Goal: Find specific page/section: Find specific page/section

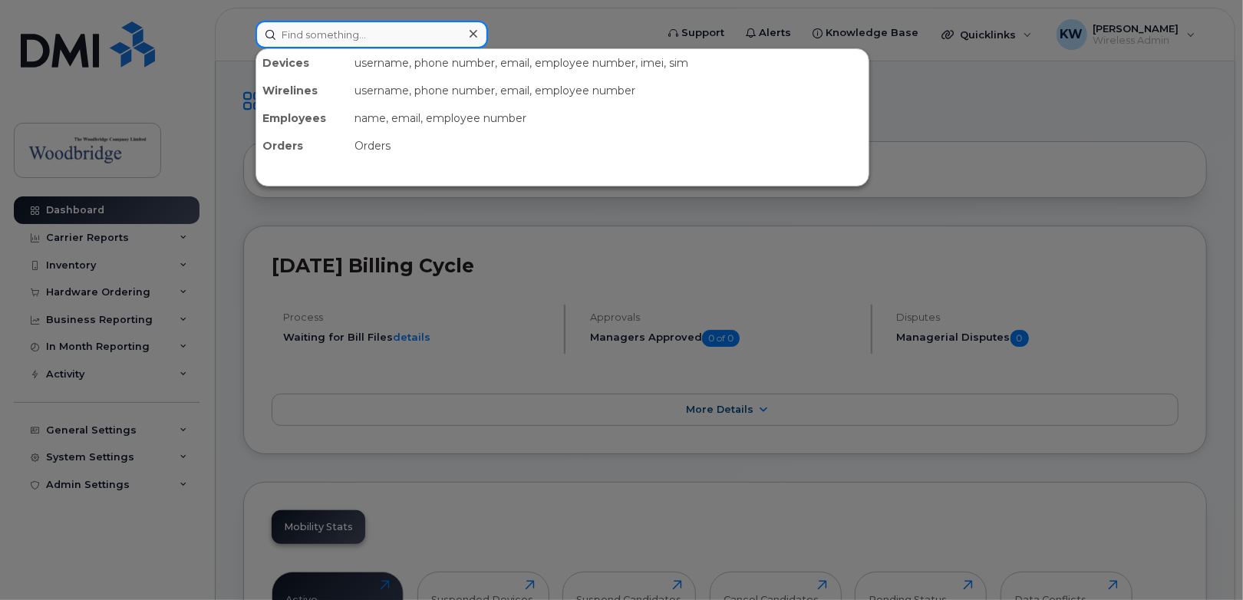
click at [394, 42] on input at bounding box center [371, 35] width 232 height 28
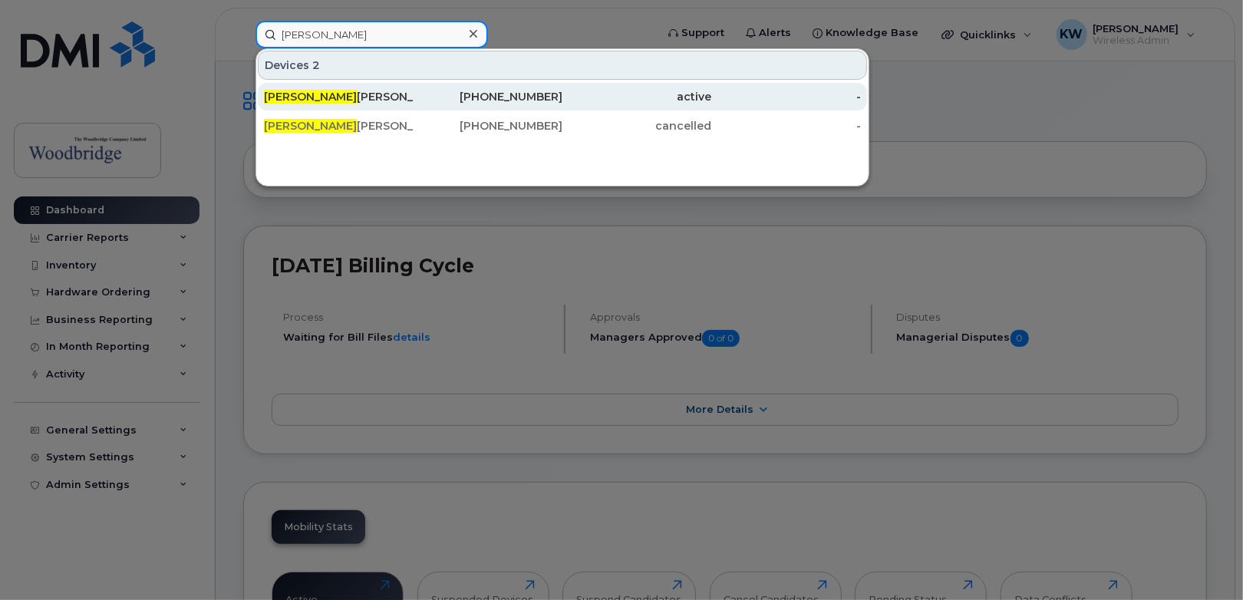
type input "charmaine"
click at [313, 91] on span "Charmaine" at bounding box center [310, 97] width 93 height 14
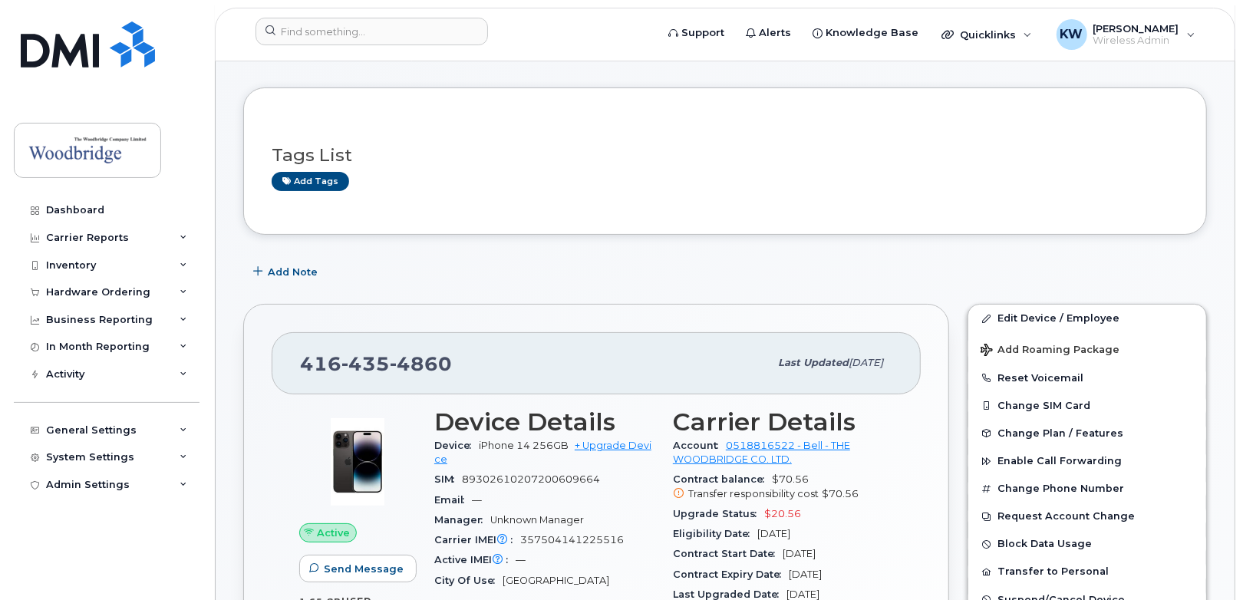
scroll to position [77, 0]
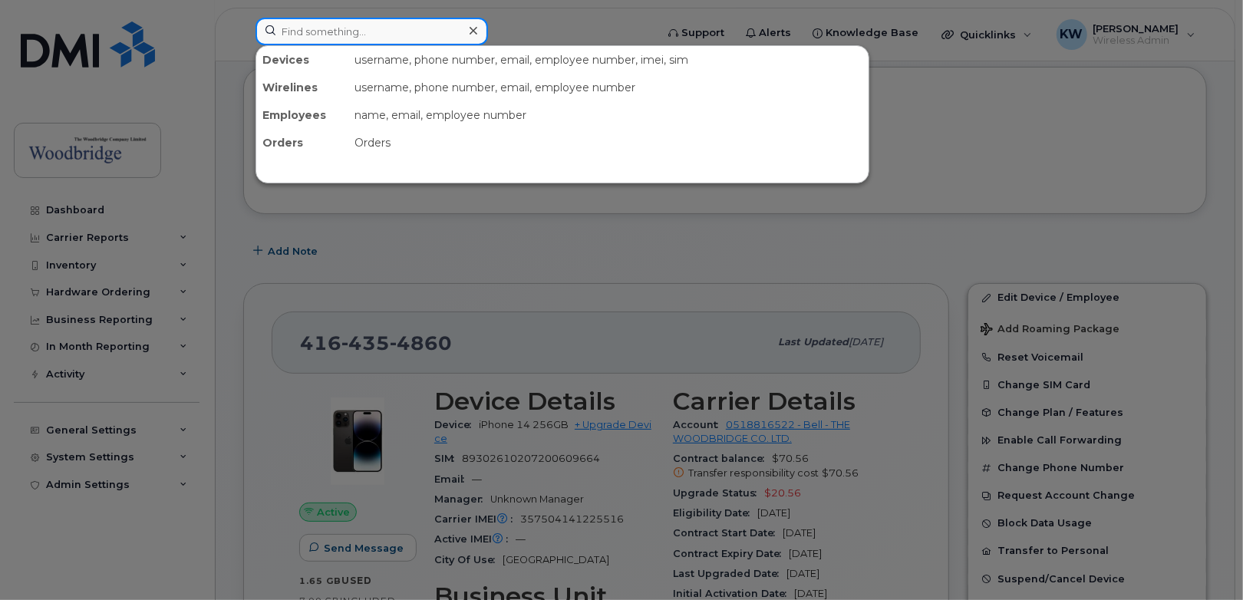
click at [403, 33] on input at bounding box center [371, 32] width 232 height 28
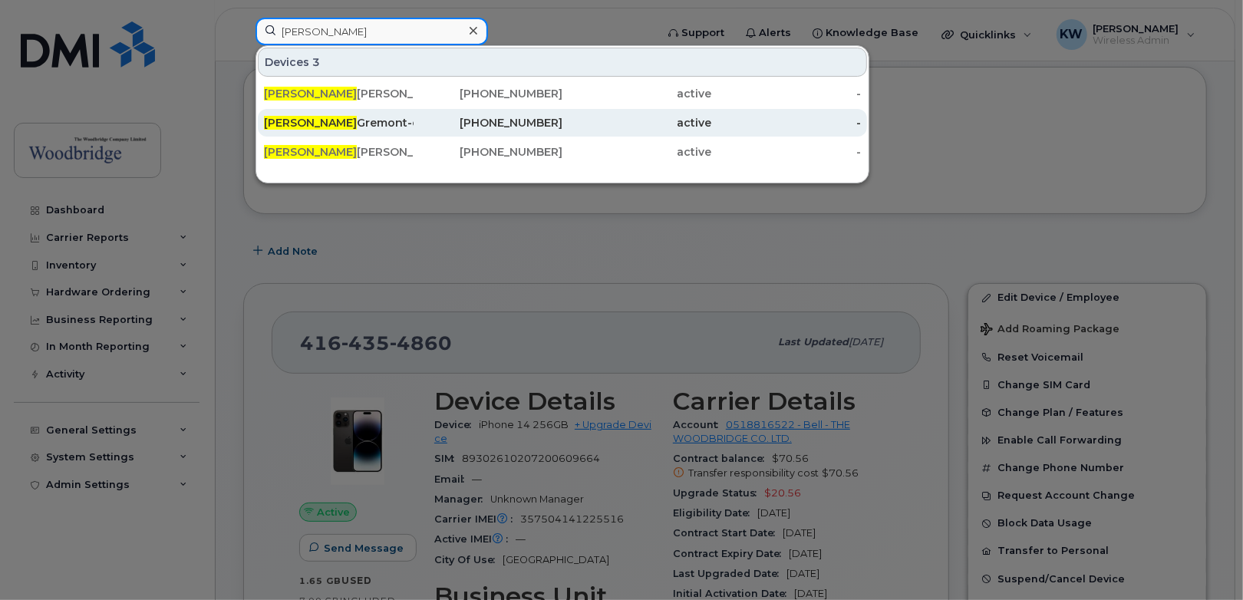
type input "tyler"
click at [302, 121] on div "Tyler Gremont-cell" at bounding box center [339, 122] width 150 height 15
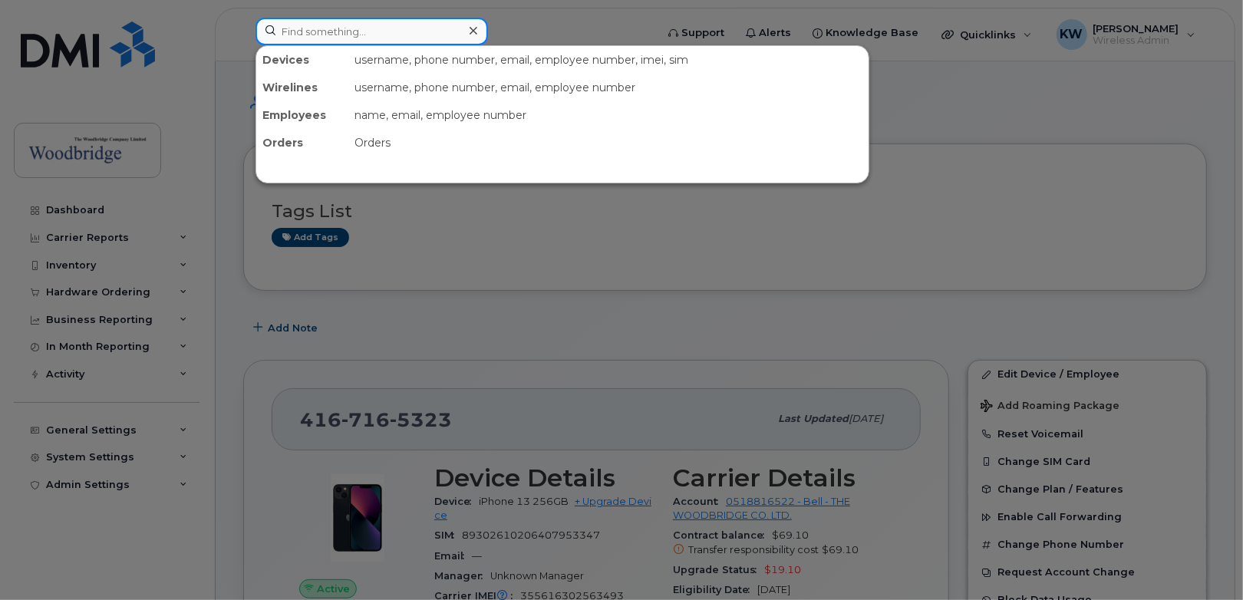
click at [323, 30] on input at bounding box center [371, 32] width 232 height 28
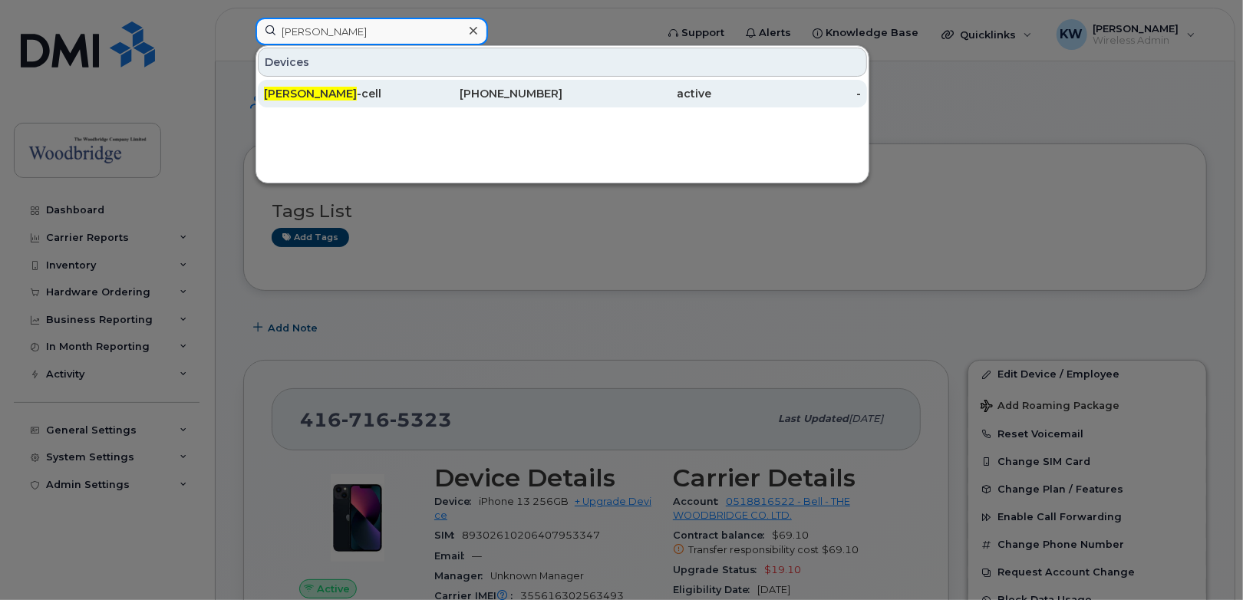
type input "kiefer cheng"
click at [305, 93] on span "Kiefer Cheng" at bounding box center [310, 94] width 93 height 14
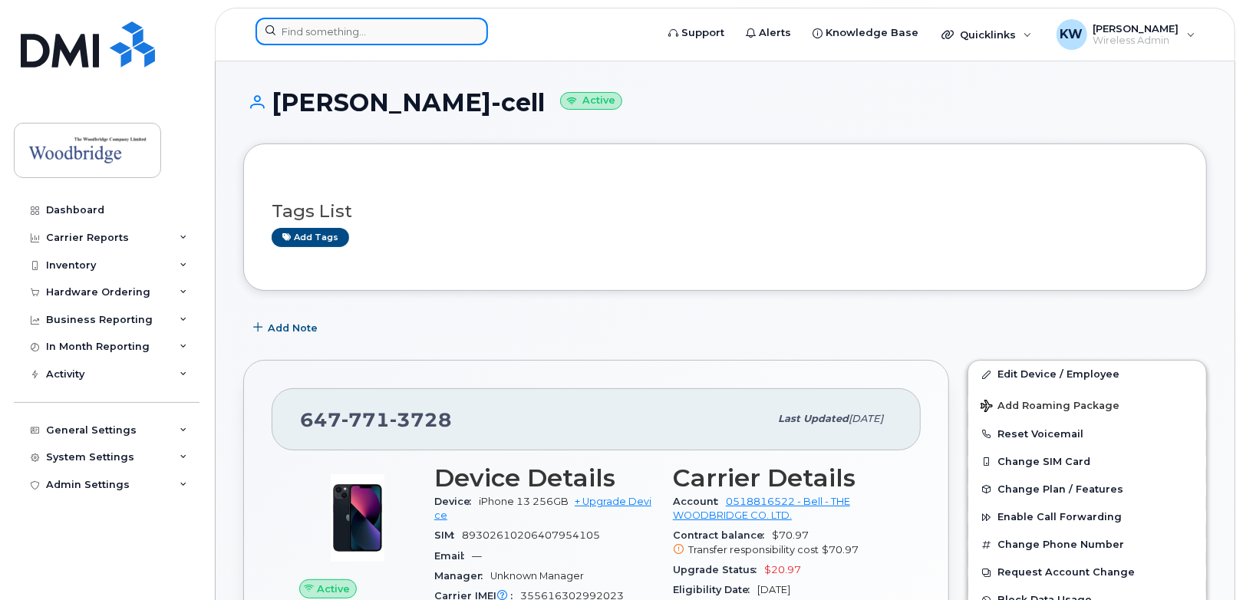
click at [308, 28] on input at bounding box center [371, 32] width 232 height 28
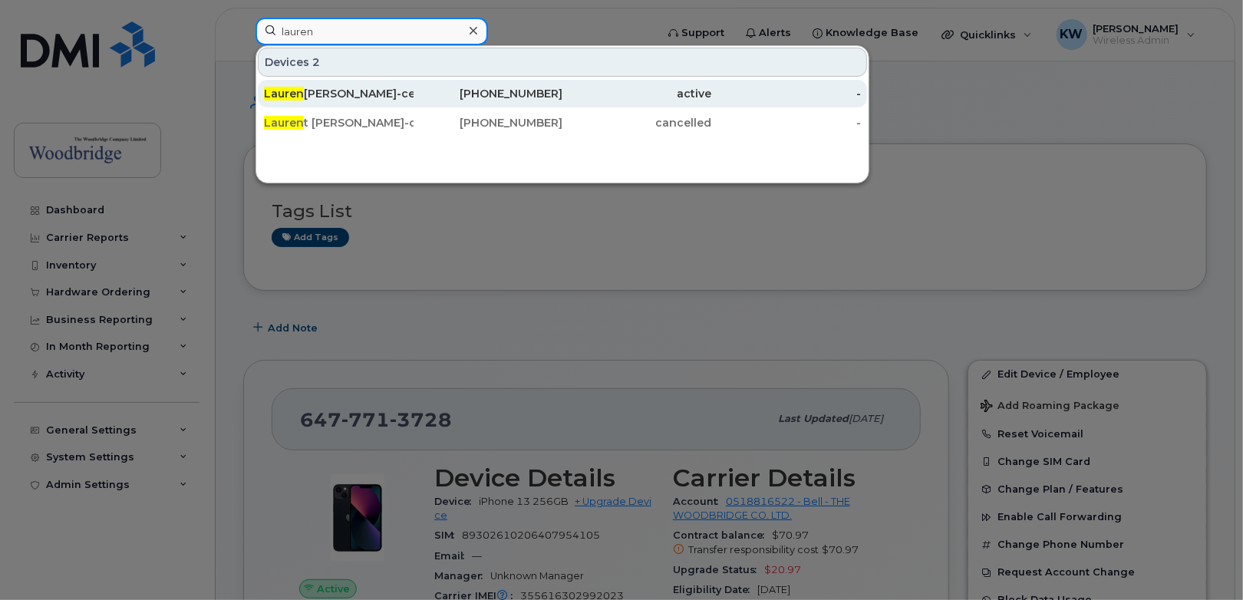
type input "lauren"
click at [292, 96] on span "Lauren" at bounding box center [284, 94] width 40 height 14
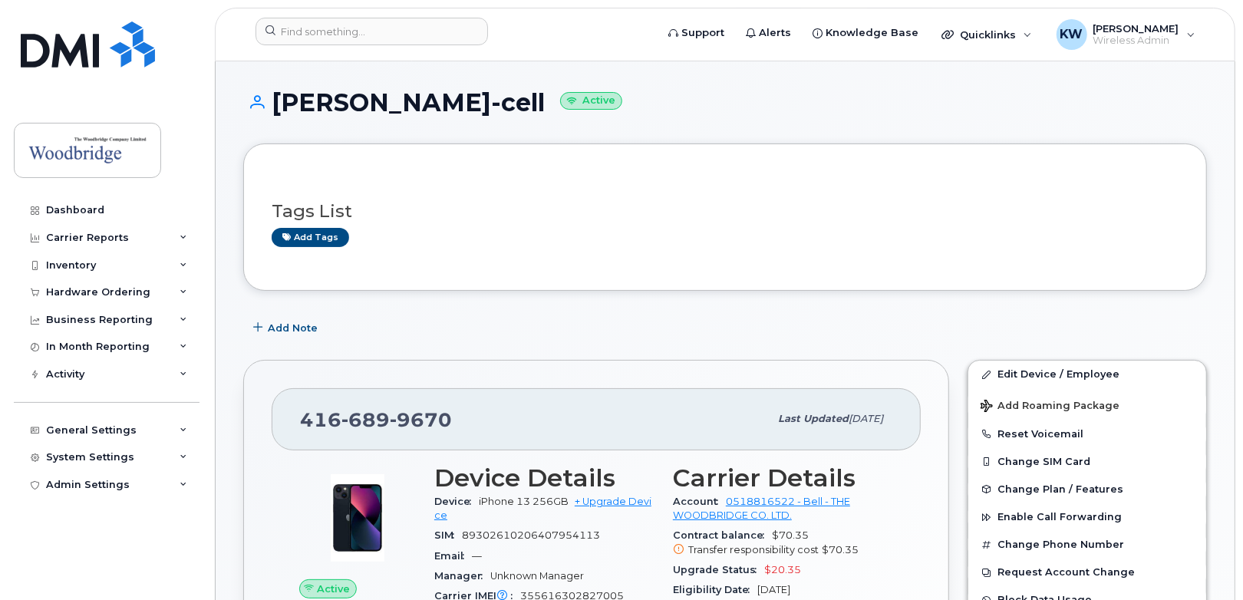
scroll to position [77, 0]
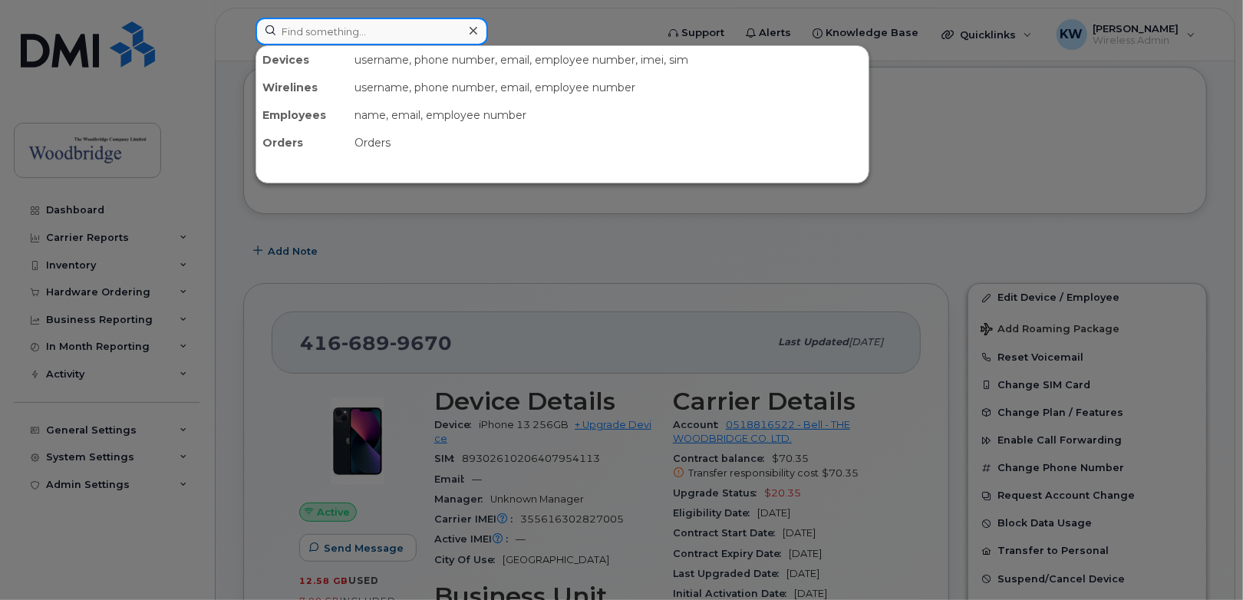
click at [281, 32] on input at bounding box center [371, 32] width 232 height 28
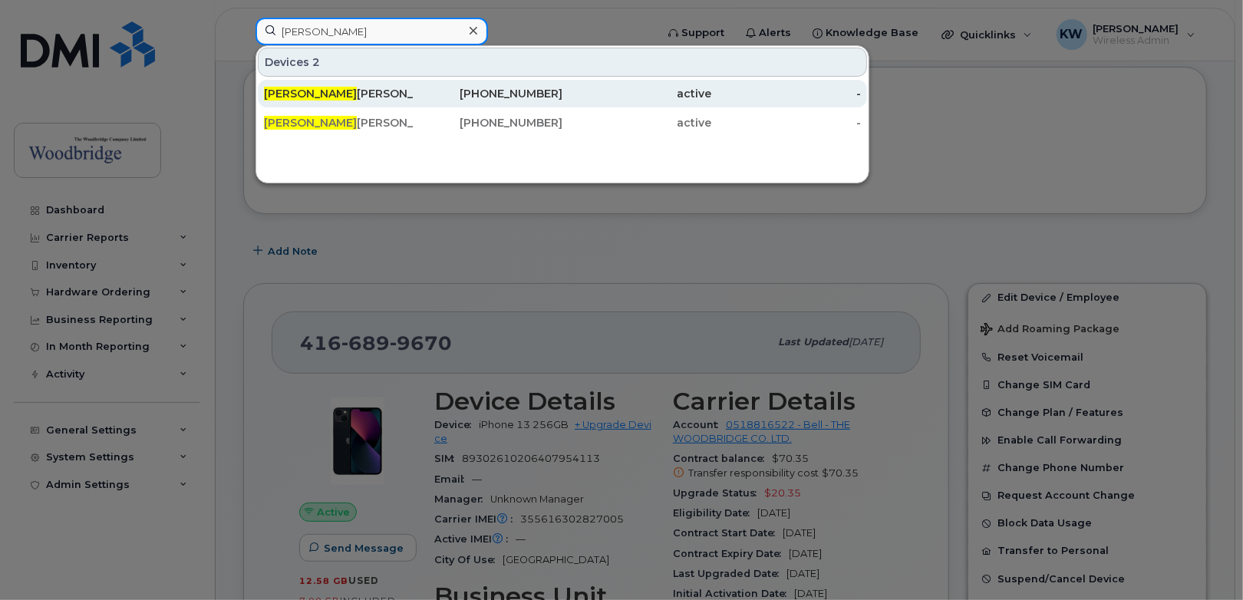
type input "janis"
click at [317, 87] on div "Janis Rukavina-cell" at bounding box center [339, 93] width 150 height 15
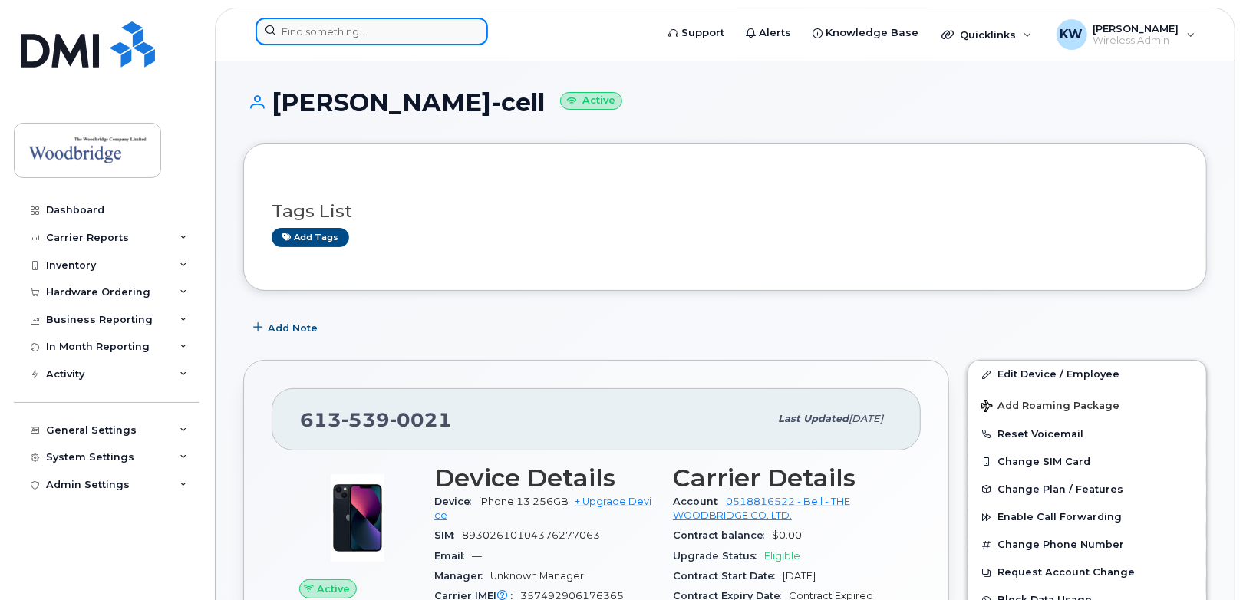
click at [315, 35] on input at bounding box center [371, 32] width 232 height 28
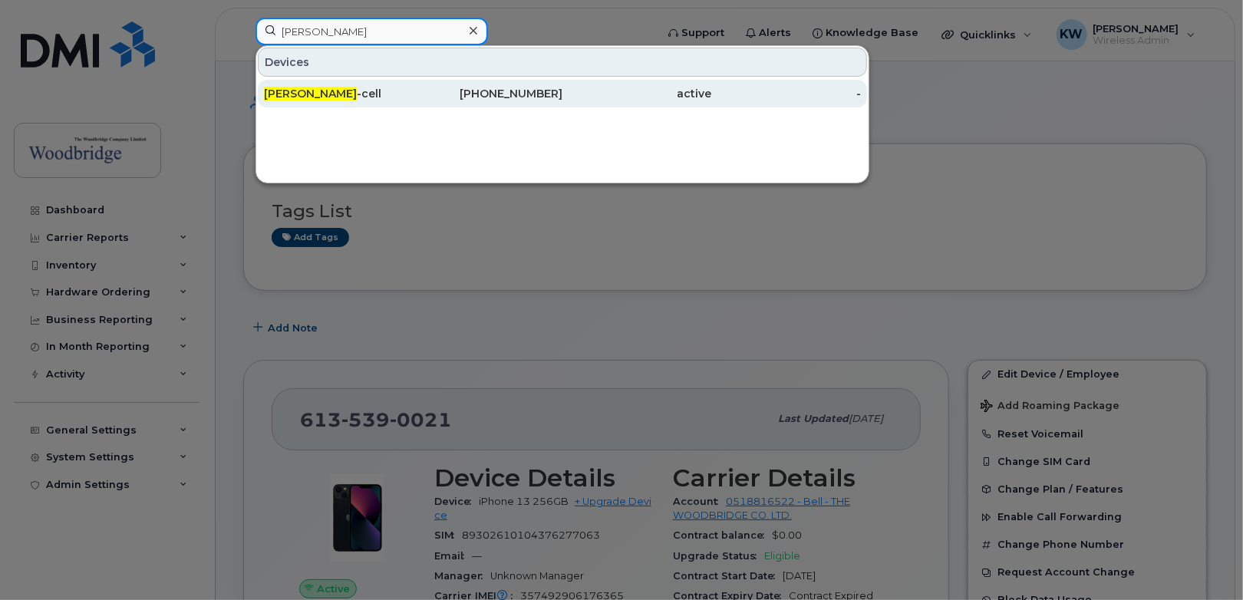
type input "[PERSON_NAME]"
click at [298, 89] on span "[PERSON_NAME]" at bounding box center [310, 94] width 93 height 14
